Goal: Ask a question

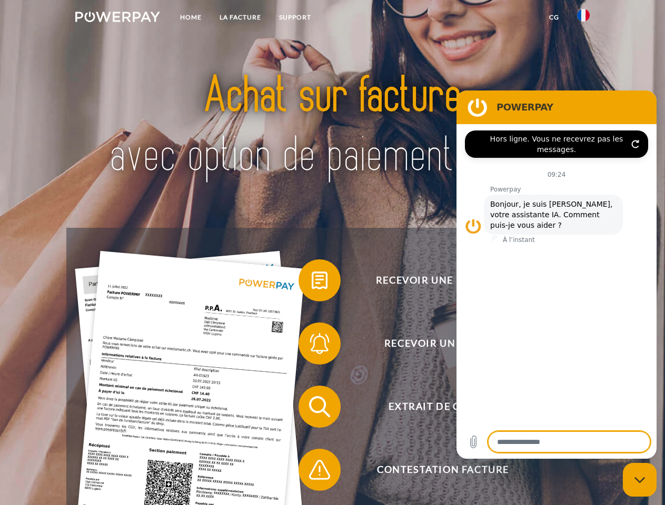
click at [117, 18] on img at bounding box center [117, 17] width 85 height 11
click at [583, 18] on img at bounding box center [583, 15] width 13 height 13
click at [554, 17] on link "CG" at bounding box center [554, 17] width 28 height 19
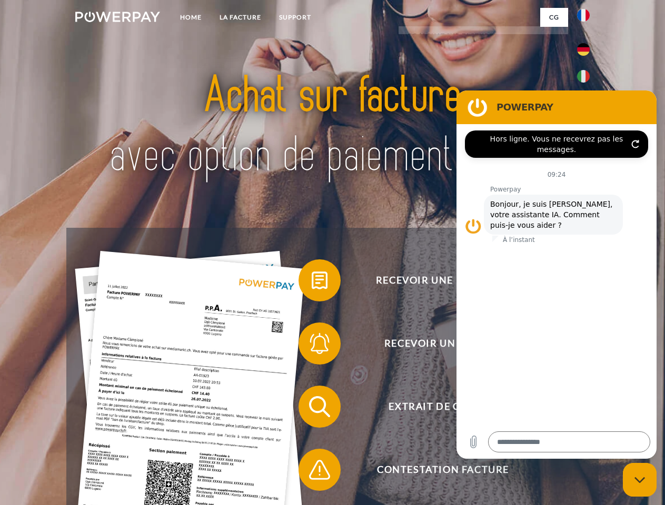
click at [312, 283] on span at bounding box center [303, 280] width 53 height 53
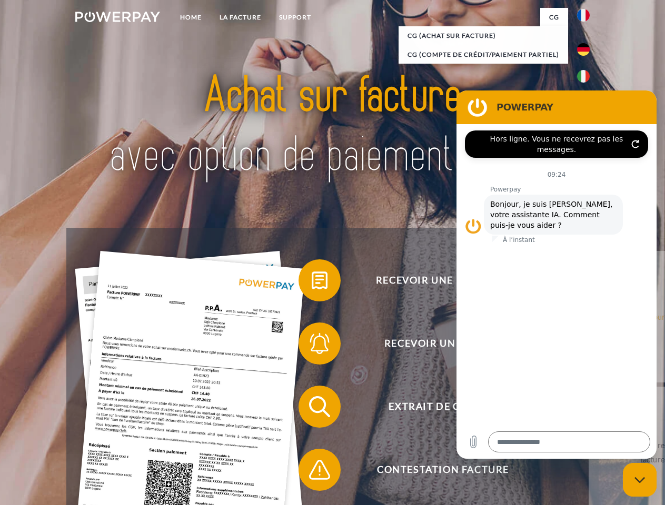
click at [312, 346] on div "Recevoir une facture ? Recevoir un rappel? Extrait de compte retour" at bounding box center [332, 438] width 532 height 421
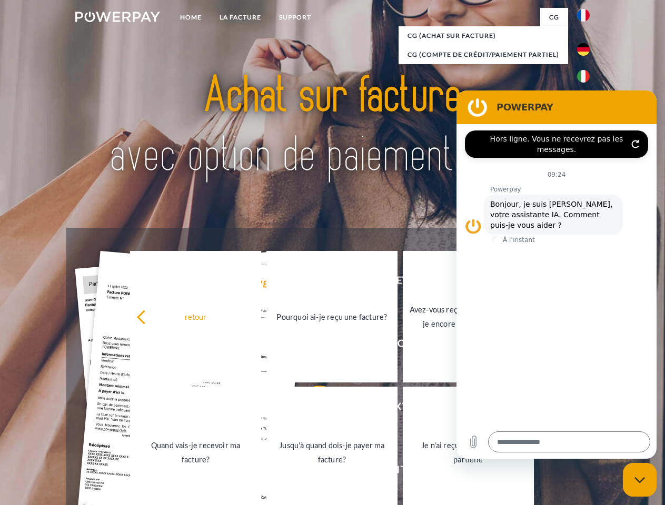
click at [312, 409] on link "Jusqu'à quand dois-je payer ma facture?" at bounding box center [331, 453] width 131 height 132
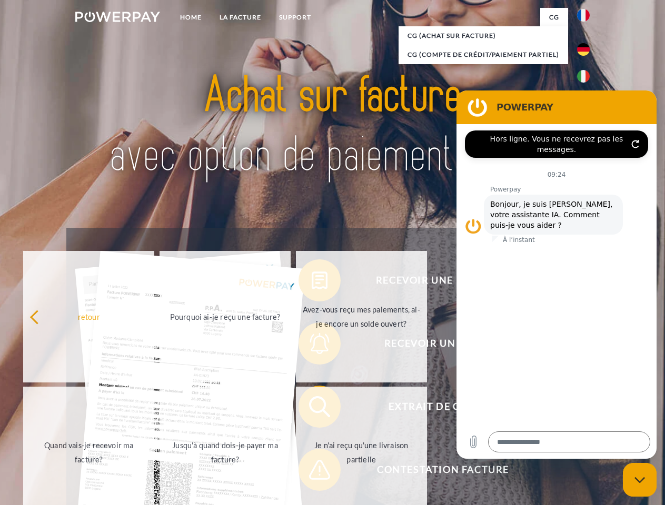
click at [312, 472] on span at bounding box center [303, 470] width 53 height 53
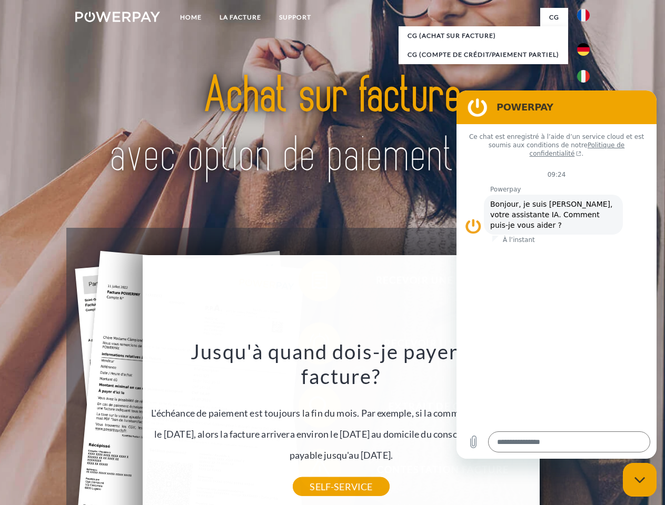
click at [639, 480] on icon "Fermer la fenêtre de messagerie" at bounding box center [639, 480] width 11 height 7
type textarea "*"
